Goal: Transaction & Acquisition: Purchase product/service

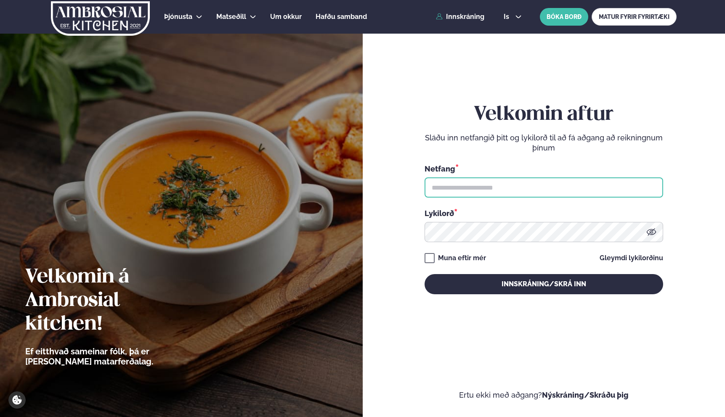
click at [468, 193] on input "text" at bounding box center [543, 187] width 238 height 20
click at [471, 192] on input "text" at bounding box center [543, 187] width 238 height 20
type input "**********"
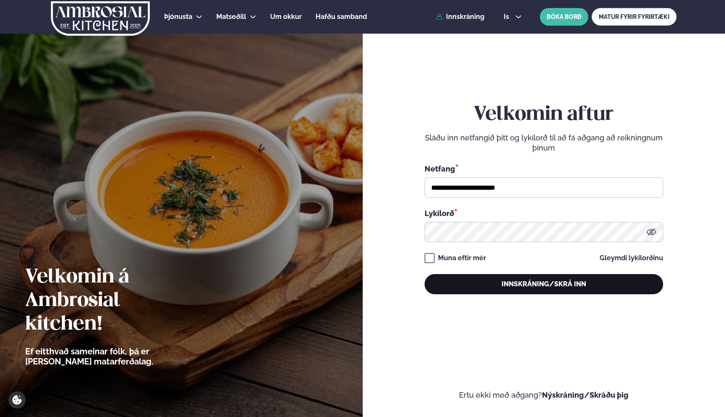
click at [458, 282] on button "Innskráning/Skrá inn" at bounding box center [543, 284] width 238 height 20
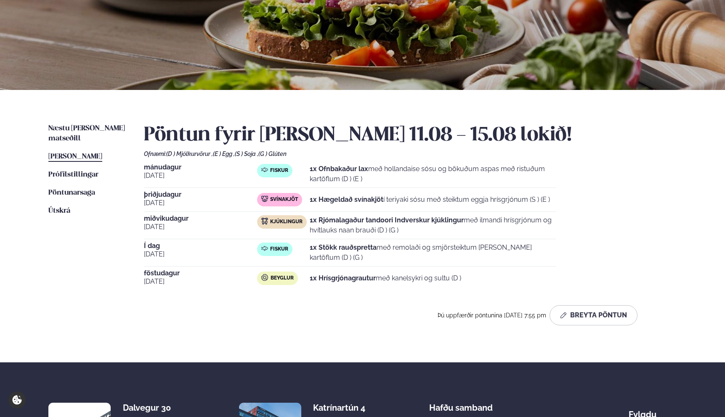
scroll to position [95, 0]
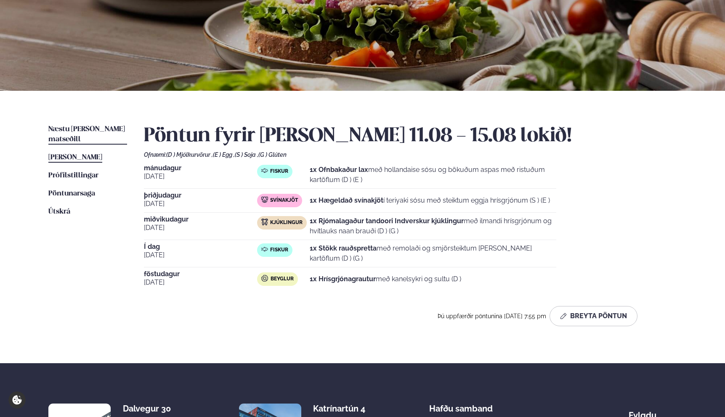
click at [99, 132] on span "Næstu [PERSON_NAME] matseðill" at bounding box center [86, 134] width 77 height 17
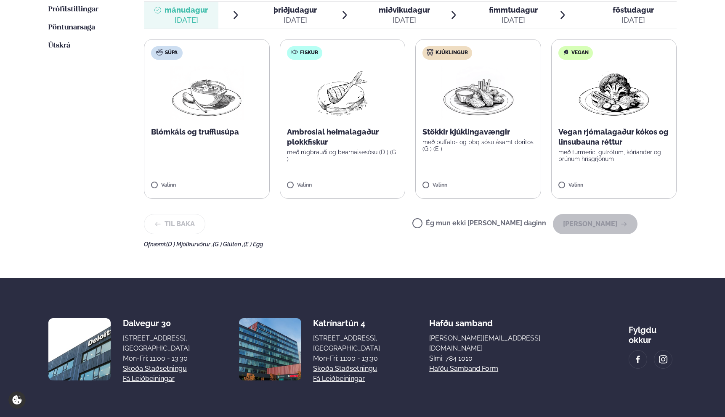
scroll to position [199, 0]
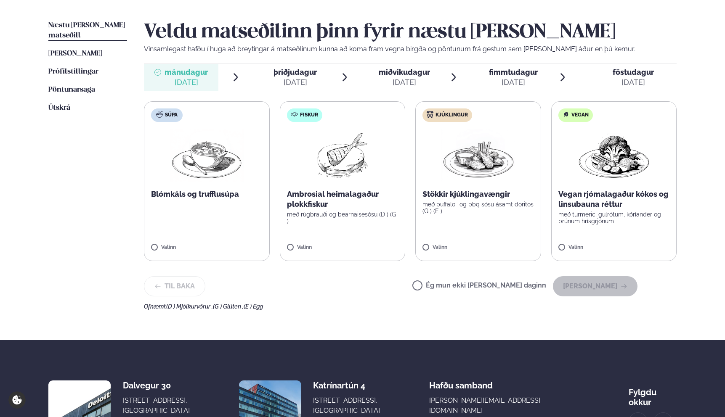
click at [375, 204] on p "Ambrosial heimalagaður plokkfiskur" at bounding box center [342, 199] width 111 height 20
click at [83, 49] on link "[PERSON_NAME] matseðill [PERSON_NAME]" at bounding box center [75, 54] width 54 height 10
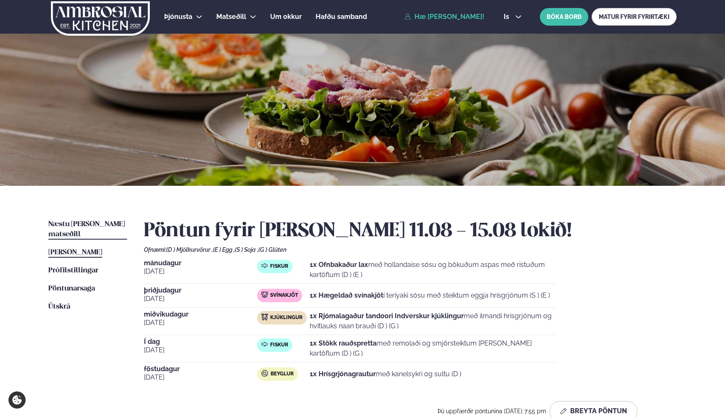
click at [117, 225] on span "Næstu [PERSON_NAME] matseðill" at bounding box center [86, 229] width 77 height 17
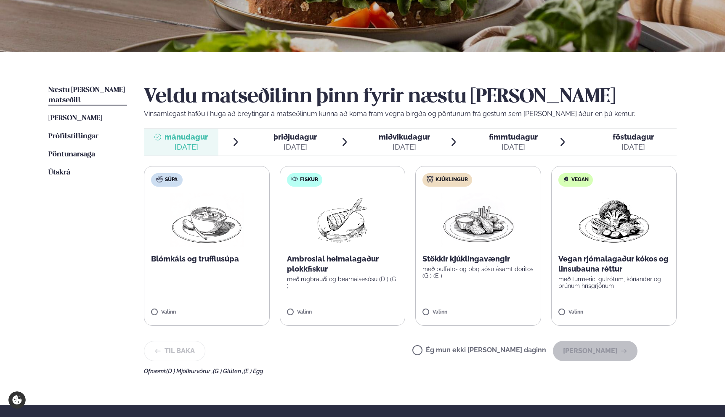
scroll to position [137, 0]
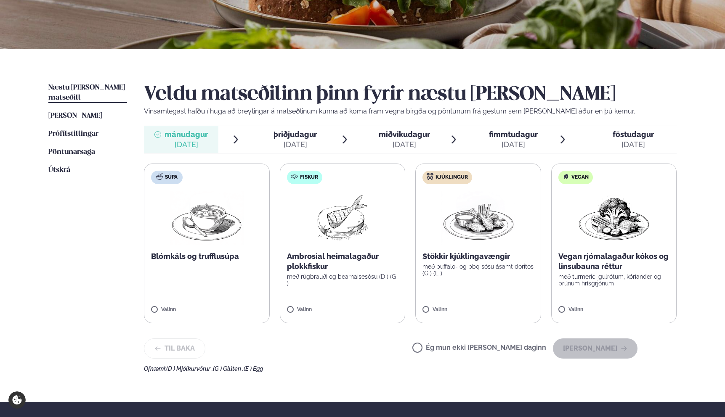
click at [354, 228] on img at bounding box center [342, 218] width 54 height 54
click at [612, 347] on button "[PERSON_NAME]" at bounding box center [595, 349] width 85 height 20
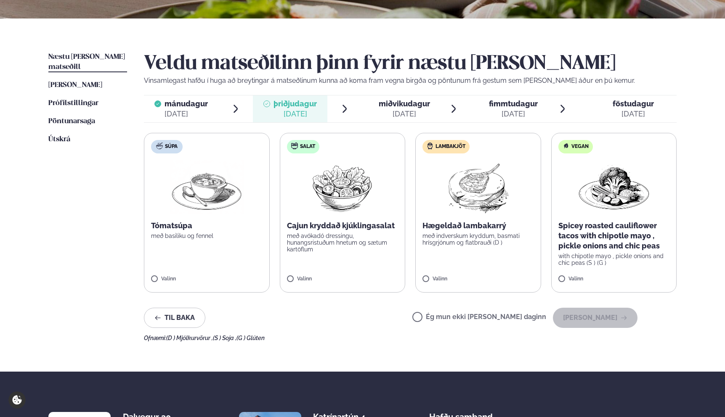
scroll to position [176, 0]
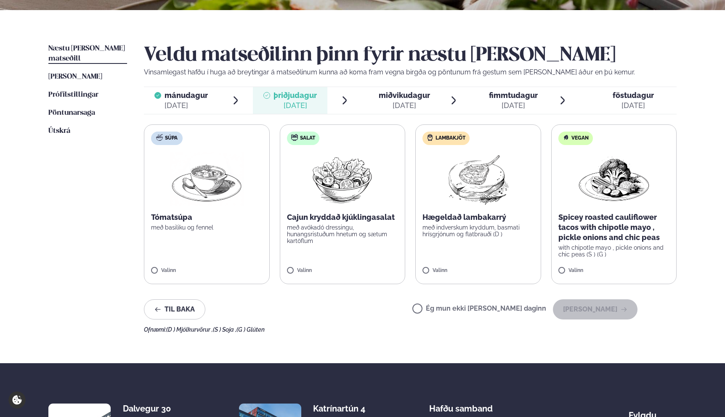
click at [381, 201] on label "Salat Cajun kryddað kjúklingasalat með avókadó dressingu, hunangsristuðum hnetu…" at bounding box center [343, 204] width 126 height 160
click at [600, 310] on button "[PERSON_NAME]" at bounding box center [595, 309] width 85 height 20
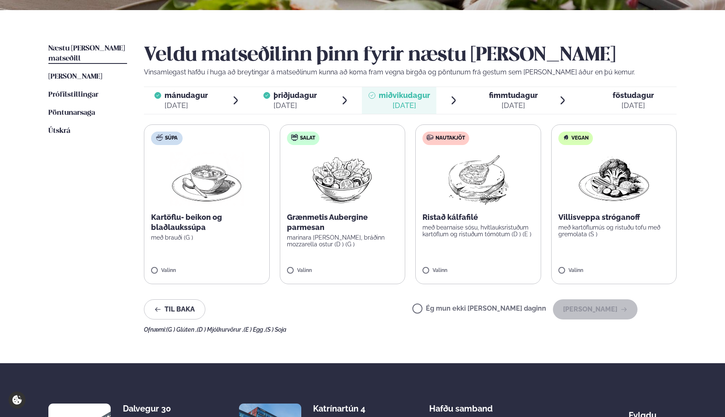
click at [458, 199] on img at bounding box center [478, 179] width 74 height 54
click at [599, 309] on button "[PERSON_NAME]" at bounding box center [595, 309] width 85 height 20
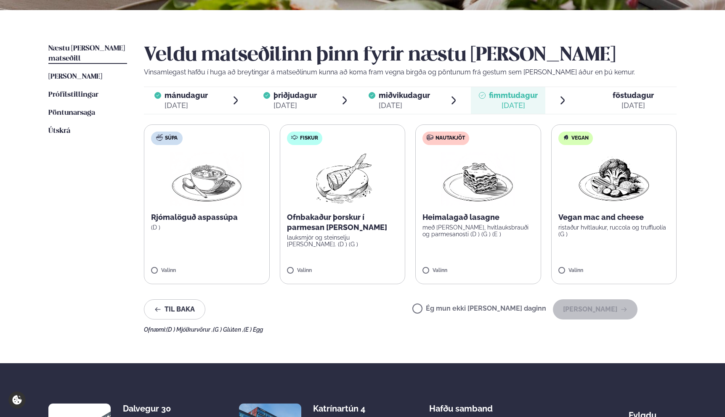
click at [351, 175] on img at bounding box center [342, 179] width 74 height 54
click at [460, 179] on img at bounding box center [478, 179] width 74 height 54
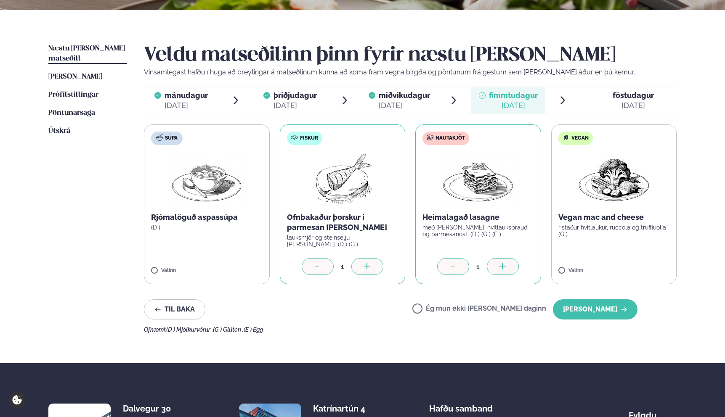
click at [319, 269] on icon at bounding box center [317, 267] width 8 height 8
click at [595, 309] on button "[PERSON_NAME]" at bounding box center [595, 309] width 85 height 20
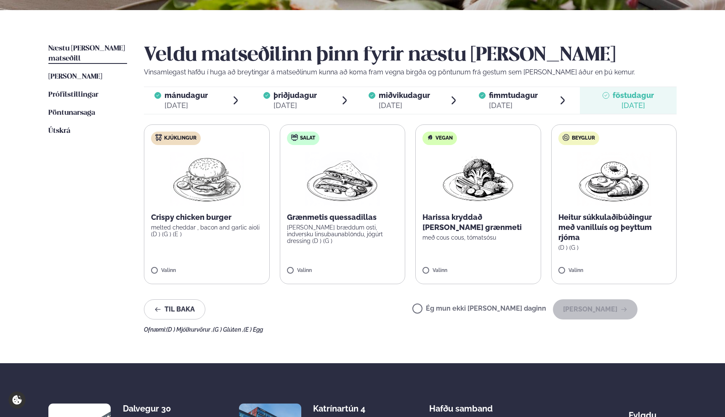
click at [217, 202] on img at bounding box center [206, 179] width 74 height 54
click at [603, 312] on button "[PERSON_NAME]" at bounding box center [595, 309] width 85 height 20
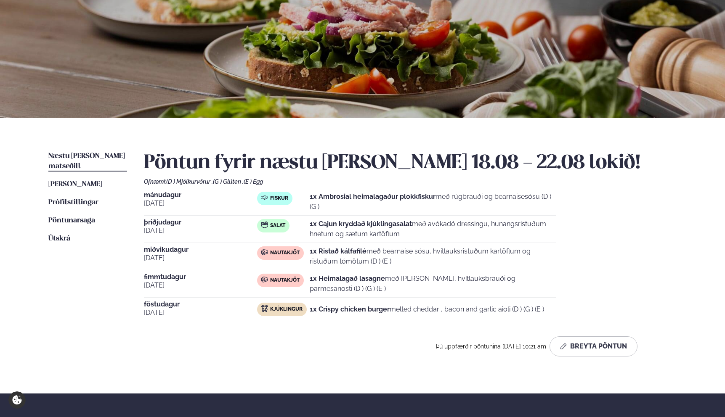
scroll to position [75, 0]
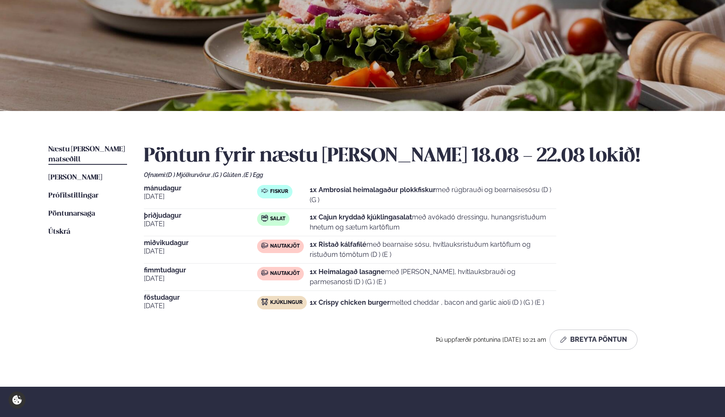
drag, startPoint x: 494, startPoint y: 184, endPoint x: 519, endPoint y: 287, distance: 105.5
click at [519, 287] on div "Pöntun fyrir næstu [PERSON_NAME] 18.08 - 22.08 lokið! Ofnæmi: (D ) Mjólkurvörur…" at bounding box center [410, 247] width 532 height 205
click at [519, 287] on p "1x Heimalagað lasagne með basil pesto, hvítlauksbrauði og parmesanosti (D ) (G …" at bounding box center [433, 277] width 246 height 20
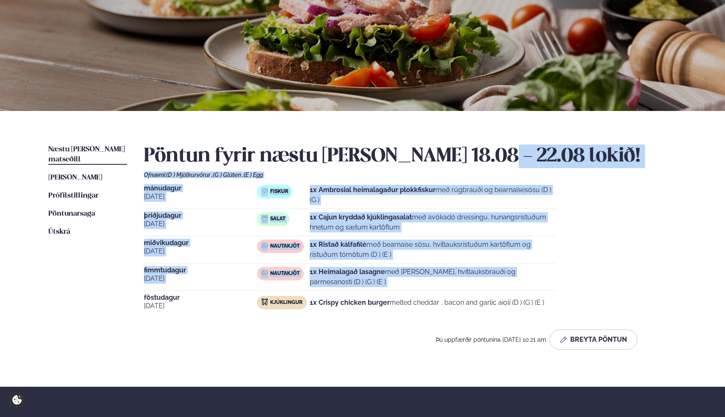
drag, startPoint x: 519, startPoint y: 287, endPoint x: 493, endPoint y: 139, distance: 150.2
click at [493, 139] on div "Næstu [PERSON_NAME] matseðill Næsta vika [PERSON_NAME] matseðill [PERSON_NAME] …" at bounding box center [362, 249] width 678 height 276
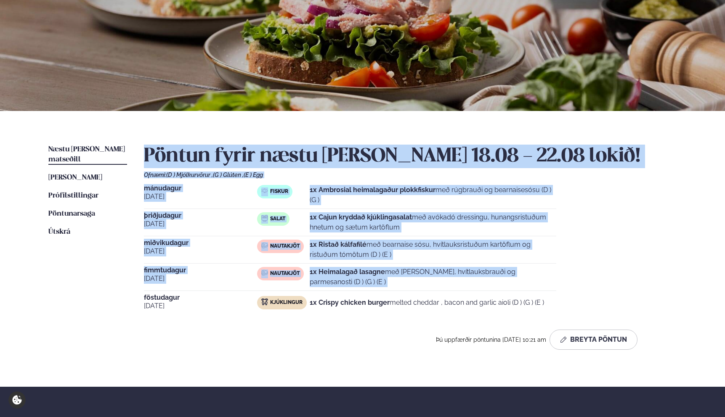
click at [493, 138] on div "Næstu [PERSON_NAME] matseðill Næsta vika [PERSON_NAME] matseðill [PERSON_NAME] …" at bounding box center [362, 249] width 678 height 276
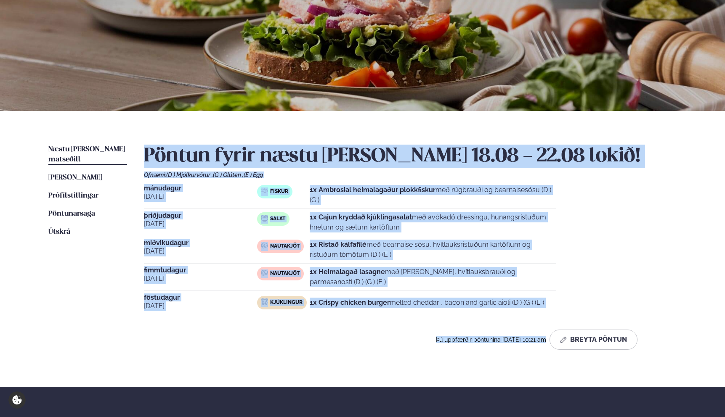
drag, startPoint x: 493, startPoint y: 138, endPoint x: 529, endPoint y: 359, distance: 223.2
click at [529, 366] on div "Næstu [PERSON_NAME] matseðill Næsta vika [PERSON_NAME] matseðill [PERSON_NAME] …" at bounding box center [362, 249] width 678 height 276
click at [500, 261] on div "[DATE] Nautakjöt 1x Ristað kálfafilé með bearnaise sósu, hvítlauksristuðum kart…" at bounding box center [350, 252] width 412 height 24
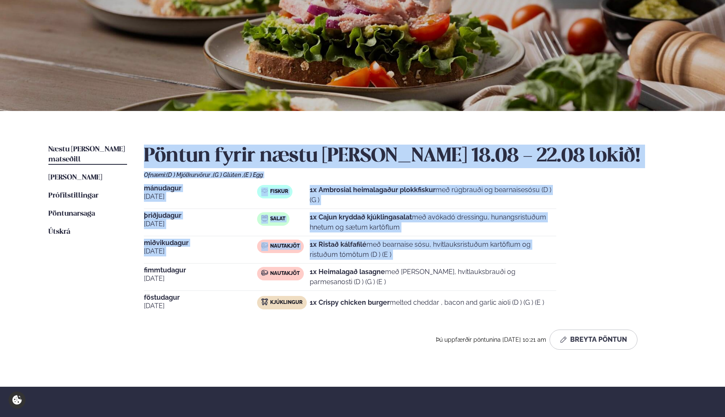
drag, startPoint x: 500, startPoint y: 261, endPoint x: 487, endPoint y: 133, distance: 128.5
click at [487, 134] on div "Næstu [PERSON_NAME] matseðill Næsta vika [PERSON_NAME] matseðill [PERSON_NAME] …" at bounding box center [362, 249] width 678 height 276
click at [487, 133] on div "Næstu [PERSON_NAME] matseðill Næsta vika [PERSON_NAME] matseðill [PERSON_NAME] …" at bounding box center [362, 249] width 678 height 276
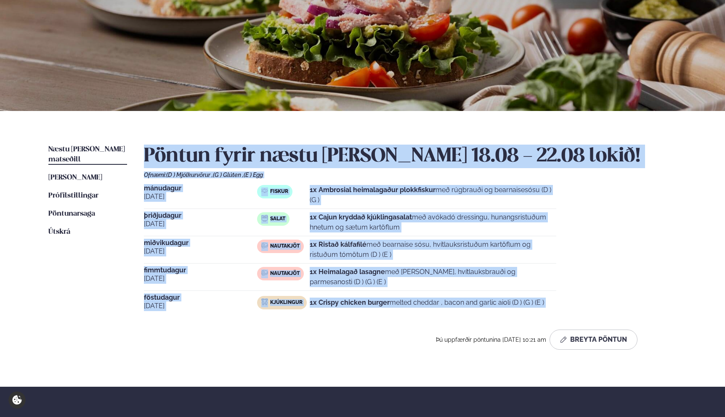
drag, startPoint x: 487, startPoint y: 133, endPoint x: 512, endPoint y: 312, distance: 180.6
click at [512, 312] on div "Næstu [PERSON_NAME] matseðill Næsta vika [PERSON_NAME] matseðill [PERSON_NAME] …" at bounding box center [362, 249] width 678 height 276
click at [512, 312] on div "[DATE] Kjúklingur 1x Crispy chicken burger melted cheddar , bacon and garlic ai…" at bounding box center [350, 304] width 412 height 20
drag, startPoint x: 512, startPoint y: 312, endPoint x: 483, endPoint y: 139, distance: 175.3
click at [483, 139] on div "Næstu [PERSON_NAME] matseðill Næsta vika [PERSON_NAME] matseðill [PERSON_NAME] …" at bounding box center [362, 249] width 678 height 276
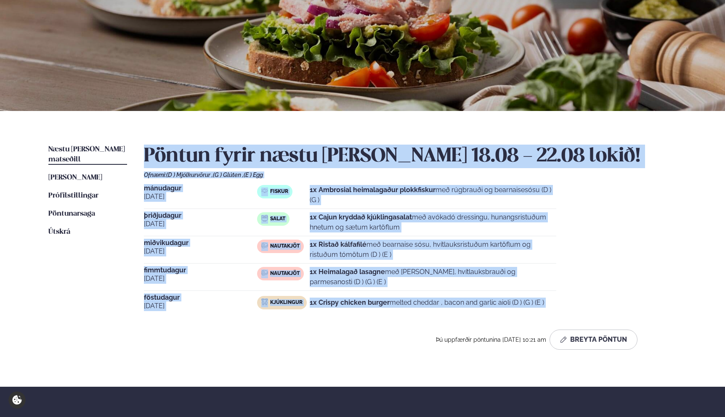
click at [483, 139] on div "Næstu [PERSON_NAME] matseðill Næsta vika [PERSON_NAME] matseðill [PERSON_NAME] …" at bounding box center [362, 249] width 678 height 276
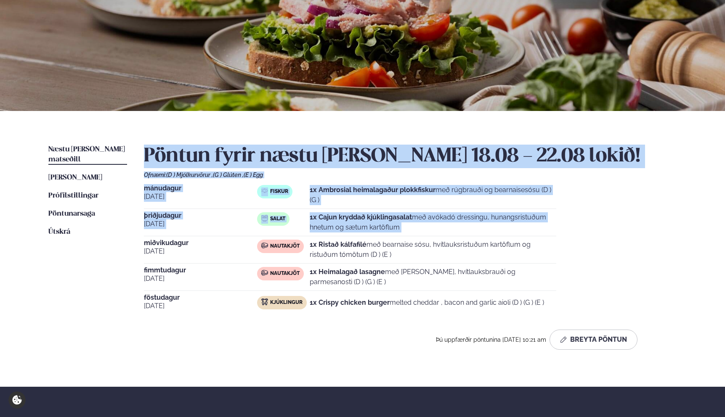
drag, startPoint x: 483, startPoint y: 139, endPoint x: 500, endPoint y: 233, distance: 94.8
click at [500, 233] on div "Næstu [PERSON_NAME] matseðill Næsta vika [PERSON_NAME] matseðill [PERSON_NAME] …" at bounding box center [362, 249] width 678 height 276
click at [500, 233] on div "[DATE] Salat 1x Cajun kryddað kjúklingasalat með avókadó dressingu, hunangsrist…" at bounding box center [350, 224] width 412 height 24
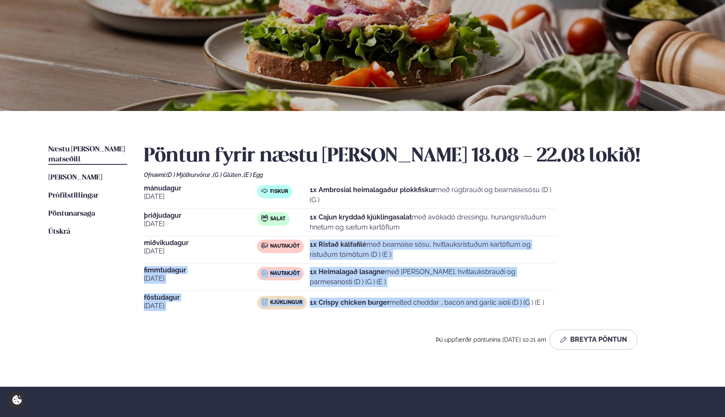
click at [510, 308] on div "[DATE] Fiskur 1x Ambrosial heimalagaður plokkfiskur með rúgbrauði og bearnaises…" at bounding box center [410, 250] width 532 height 130
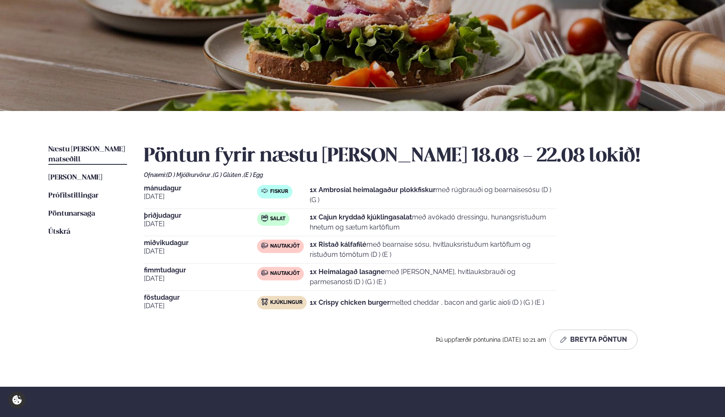
click at [486, 230] on p "1x Cajun kryddað kjúklingasalat með avókadó dressingu, hunangsristuðum hnetum o…" at bounding box center [433, 222] width 246 height 20
click at [102, 174] on span "[PERSON_NAME]" at bounding box center [75, 177] width 54 height 7
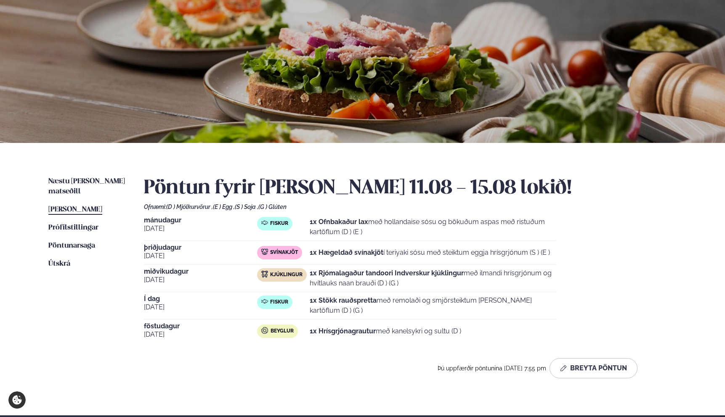
scroll to position [45, 0]
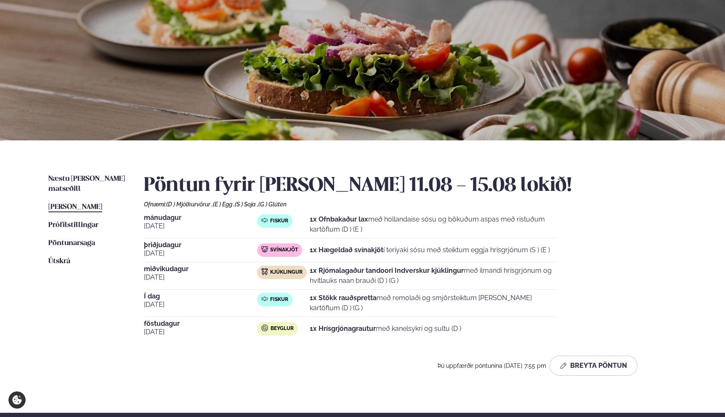
click at [373, 302] on strong "1x Stökk rauðspretta" at bounding box center [343, 298] width 67 height 8
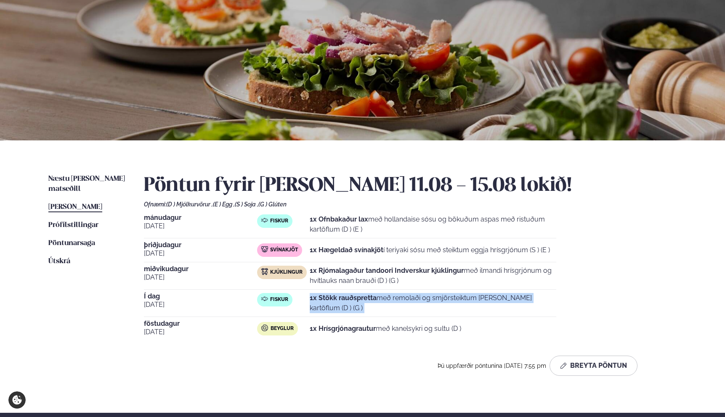
click at [373, 302] on strong "1x Stökk rauðspretta" at bounding box center [343, 298] width 67 height 8
